Goal: Find contact information: Find contact information

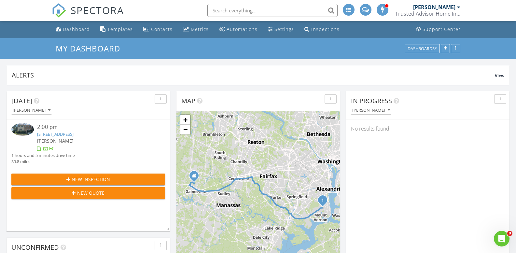
click at [74, 134] on link "[STREET_ADDRESS]" at bounding box center [55, 134] width 36 height 6
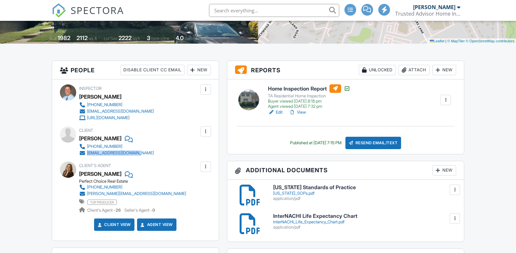
drag, startPoint x: 139, startPoint y: 154, endPoint x: 87, endPoint y: 154, distance: 52.4
click at [87, 154] on div "702-499-3583 tekabegabriel@gmail.com" at bounding box center [119, 149] width 80 height 13
copy div "tekabegabriel@gmail.com"
